Goal: Task Accomplishment & Management: Use online tool/utility

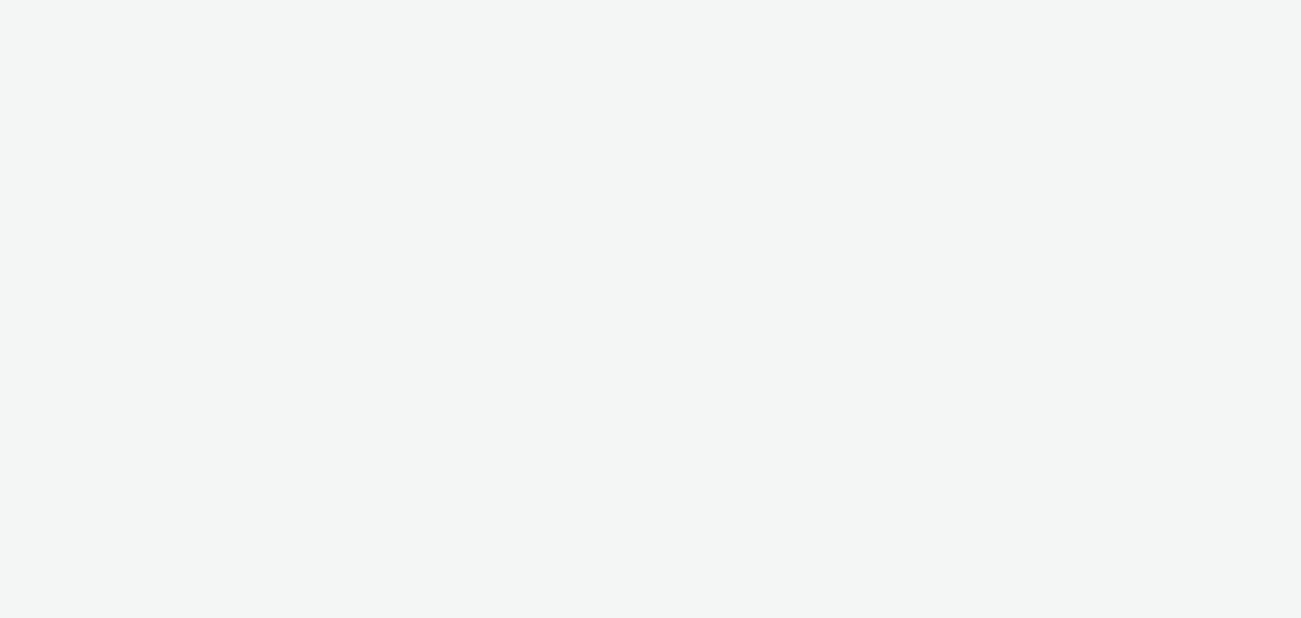
select select "669924e3-c150-4da8-9b11-3597d0533b39"
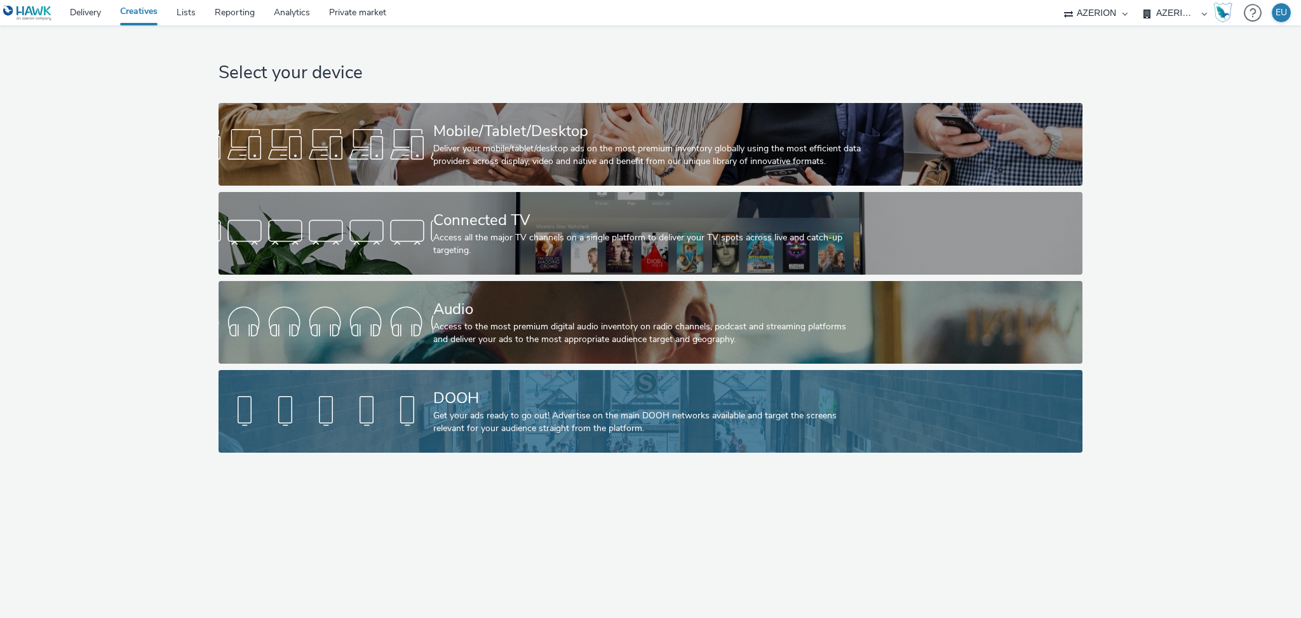
click at [452, 379] on div "DOOH Get your ads ready to go out! Advertise on the main DOOH networks availabl…" at bounding box center [648, 411] width 430 height 83
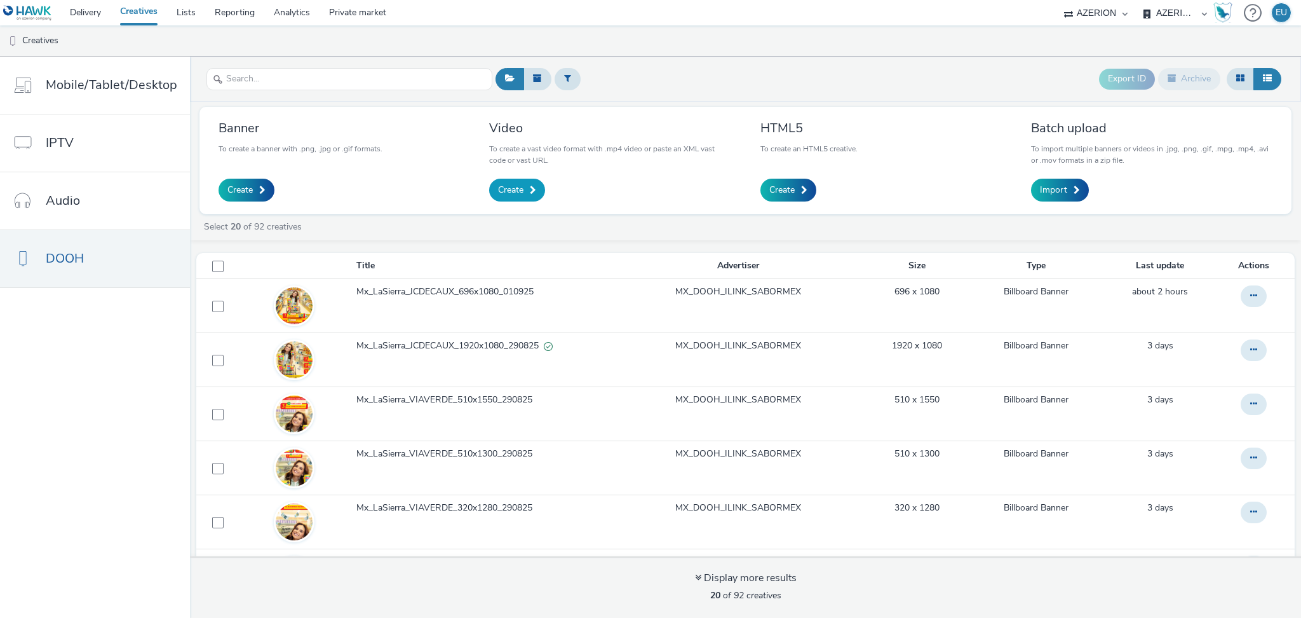
click at [513, 187] on span "Create" at bounding box center [510, 190] width 25 height 13
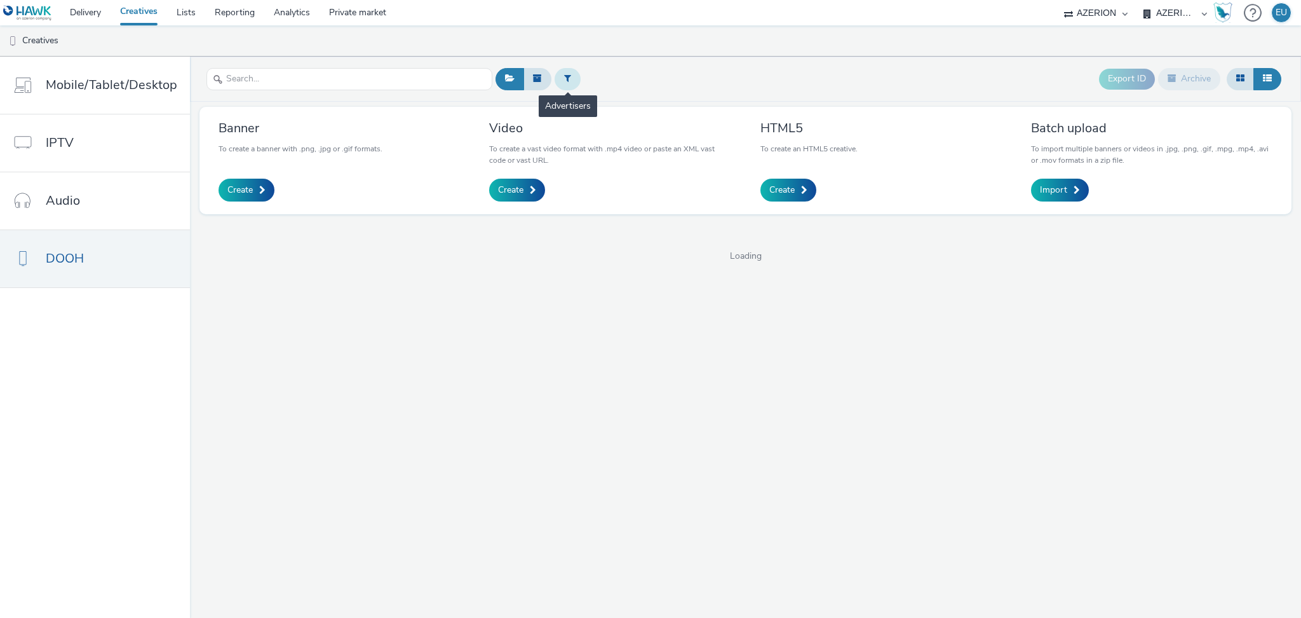
click at [568, 85] on button at bounding box center [568, 79] width 26 height 22
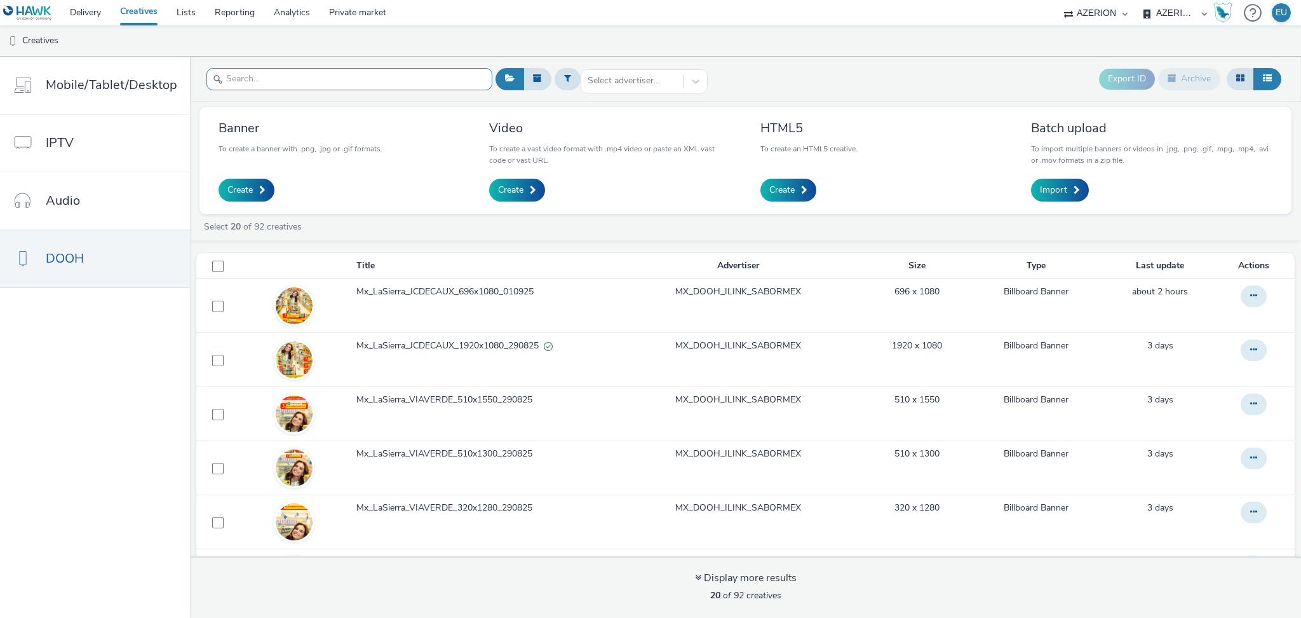
click at [386, 79] on input "text" at bounding box center [350, 79] width 286 height 22
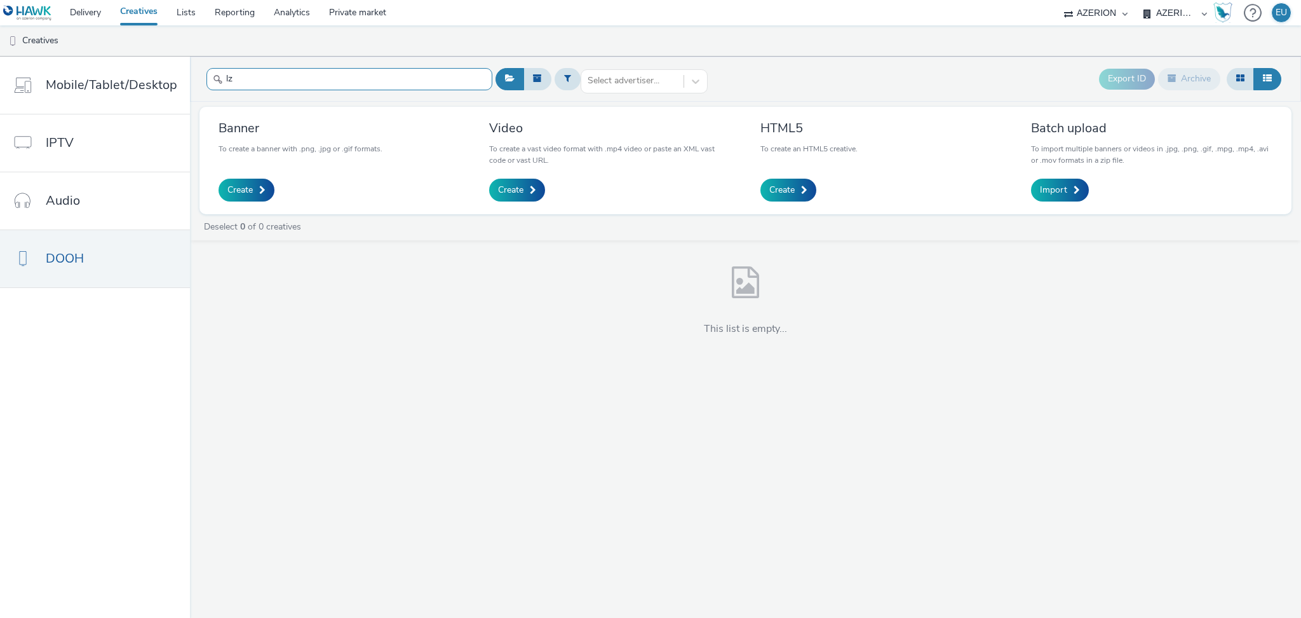
type input "l"
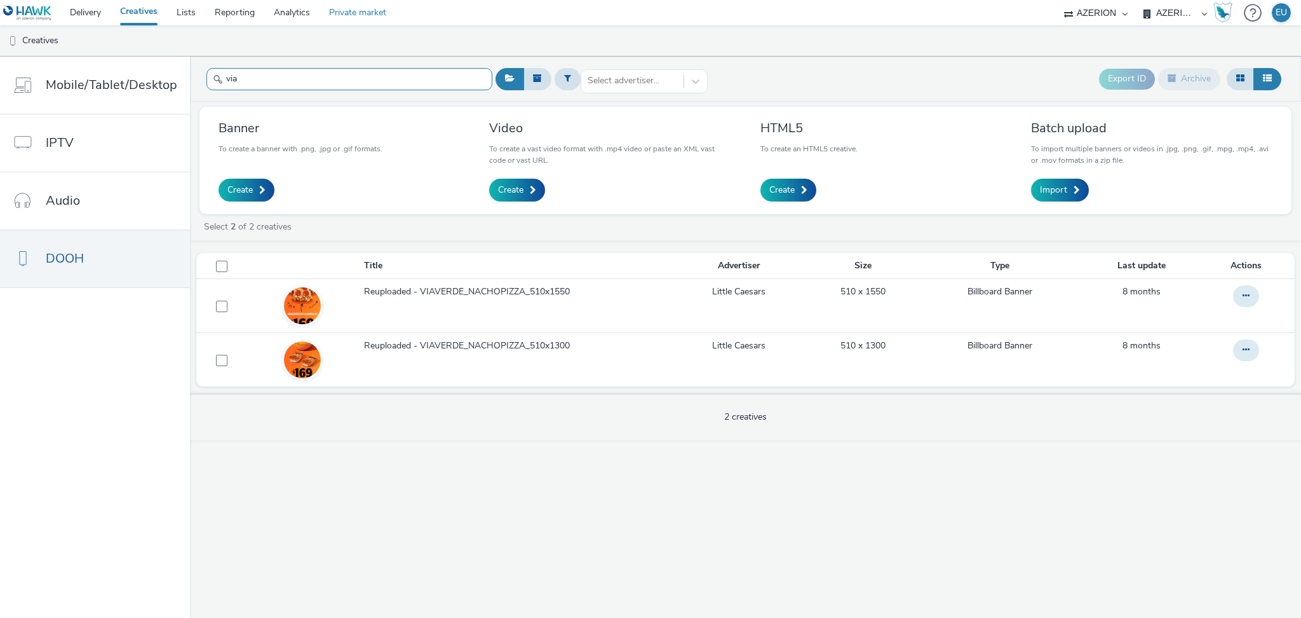
type input "via"
click at [607, 79] on div at bounding box center [633, 80] width 90 height 15
type input "sa"
click at [597, 113] on li "MX_DOOH_ILINK_SABORMEX" at bounding box center [644, 127] width 127 height 28
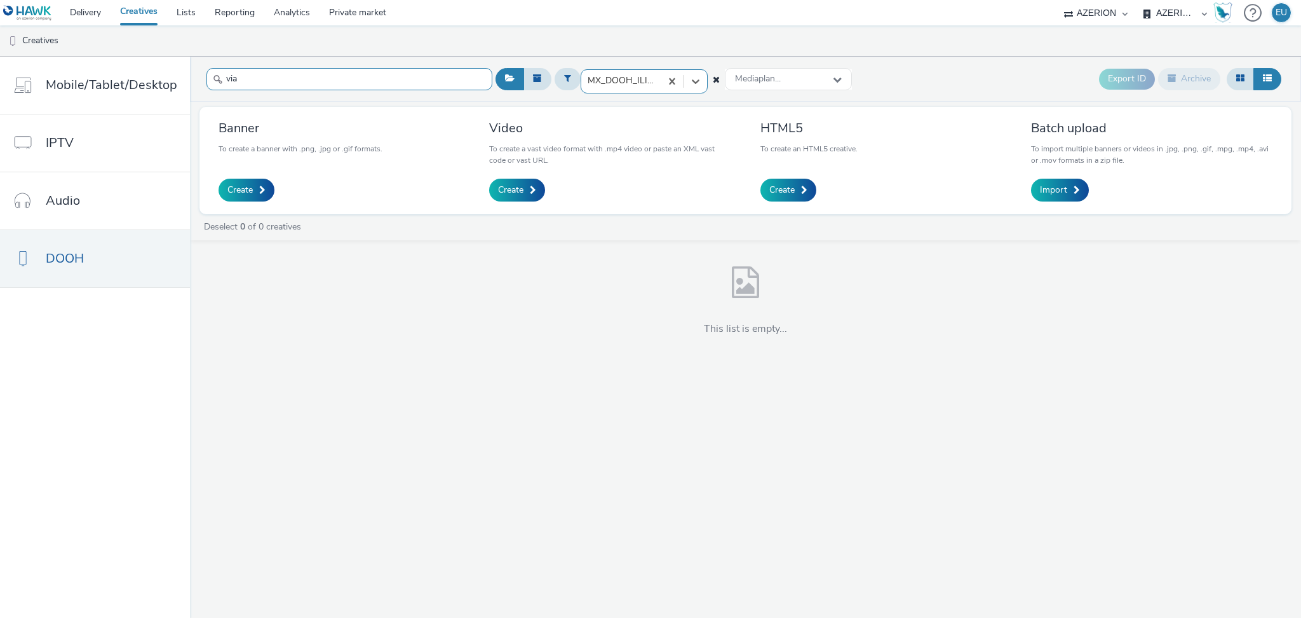
click at [423, 76] on input "via" at bounding box center [350, 79] width 286 height 22
click at [797, 72] on div "Mediaplan..." at bounding box center [788, 79] width 127 height 22
click at [787, 130] on span "MX_DOOH: ILINK_SABORMEX_LA SIERRA DOOH _0825_1125_SFopp-00082659" at bounding box center [792, 142] width 118 height 39
click at [60, 270] on link "DOOH" at bounding box center [95, 258] width 190 height 57
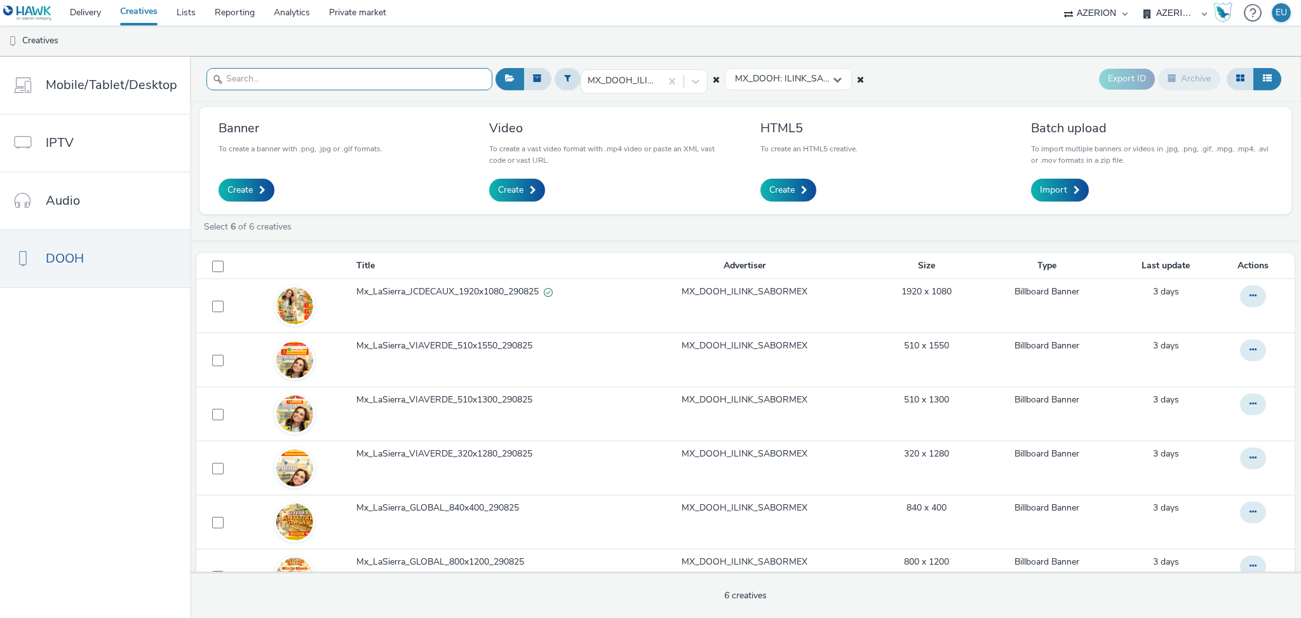
click at [326, 83] on input "text" at bounding box center [350, 79] width 286 height 22
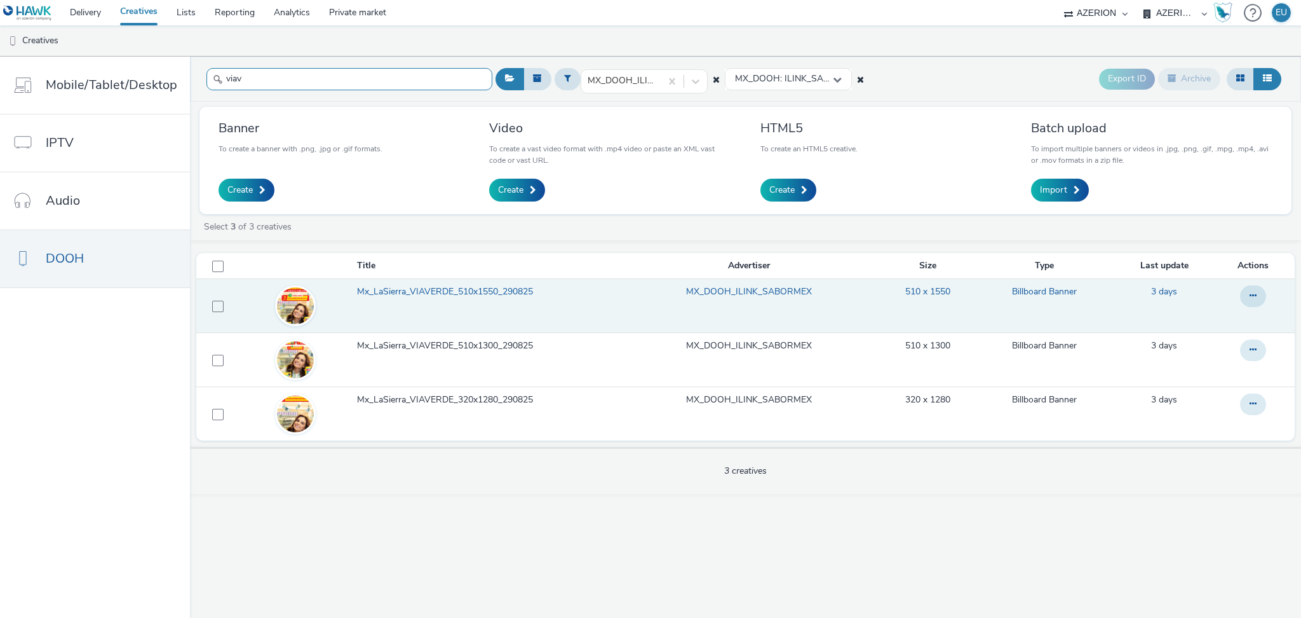
type input "viav"
click at [448, 304] on link "Mx_LaSierra_VIAVERDE_510x1550_290825" at bounding box center [487, 294] width 261 height 19
